Goal: Find contact information: Find contact information

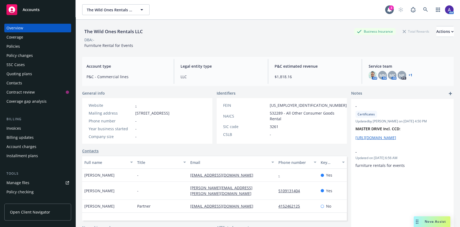
click at [159, 115] on span "[STREET_ADDRESS]" at bounding box center [152, 113] width 34 height 6
drag, startPoint x: 148, startPoint y: 118, endPoint x: 136, endPoint y: 112, distance: 12.9
click at [136, 112] on span "[STREET_ADDRESS]" at bounding box center [152, 113] width 34 height 6
copy span "[STREET_ADDRESS]"
click at [20, 46] on div "Policies" at bounding box center [37, 46] width 63 height 9
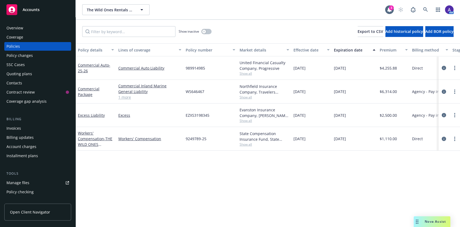
click at [32, 82] on div "Contacts" at bounding box center [37, 83] width 63 height 9
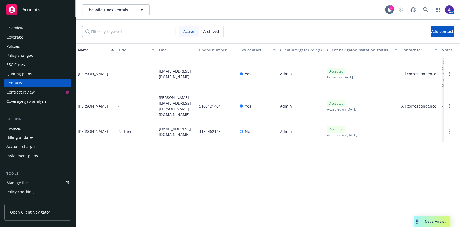
click at [209, 129] on span "4152462125" at bounding box center [210, 132] width 22 height 6
copy span "4152462125"
drag, startPoint x: 189, startPoint y: 79, endPoint x: 152, endPoint y: 71, distance: 37.5
click at [152, 71] on div "[PERSON_NAME] - [EMAIL_ADDRESS][DOMAIN_NAME] - Yes Admin Accepted Invited on [D…" at bounding box center [268, 73] width 385 height 35
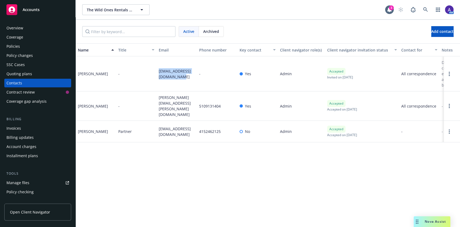
copy div "[EMAIL_ADDRESS][DOMAIN_NAME]"
